Goal: Task Accomplishment & Management: Manage account settings

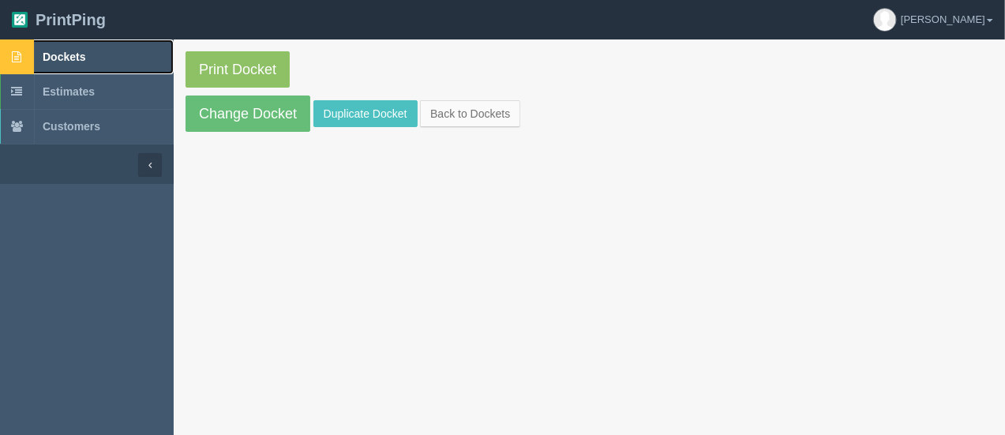
click at [72, 60] on span "Dockets" at bounding box center [64, 57] width 43 height 13
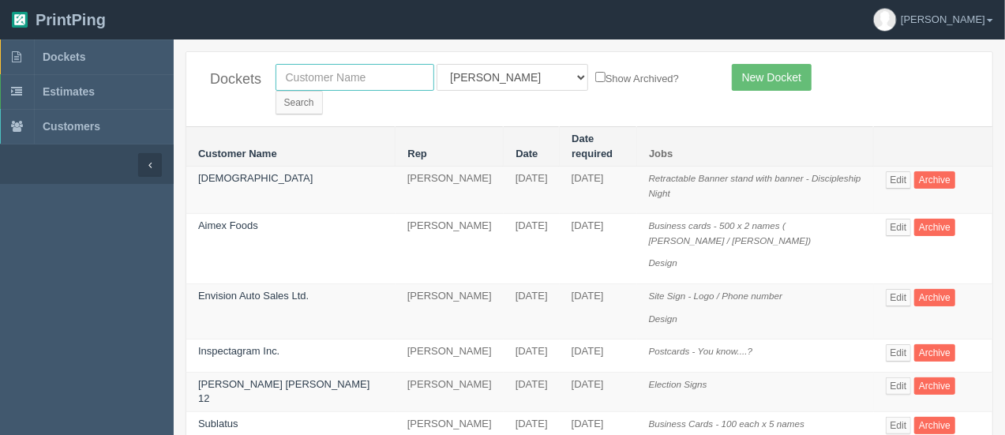
click at [298, 77] on input "text" at bounding box center [354, 77] width 159 height 27
type input "[PERSON_NAME]"
click at [323, 91] on input "Search" at bounding box center [298, 103] width 47 height 24
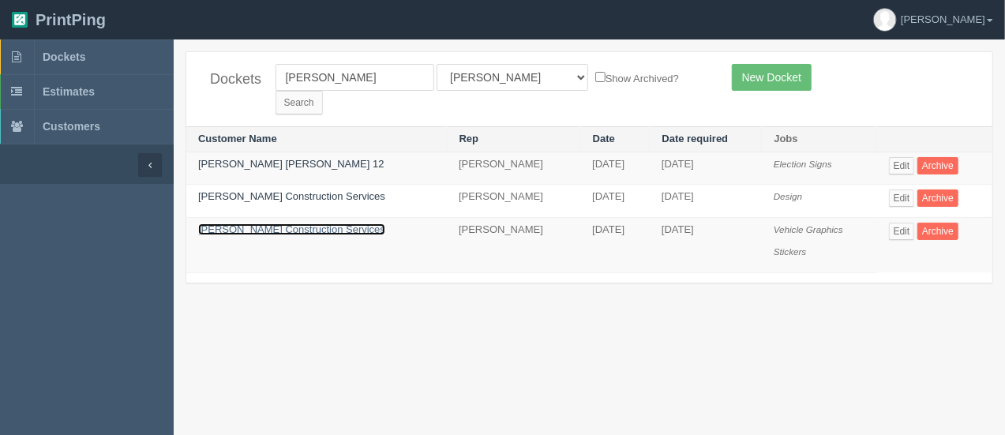
click at [290, 223] on link "[PERSON_NAME] Construction Services" at bounding box center [291, 229] width 187 height 12
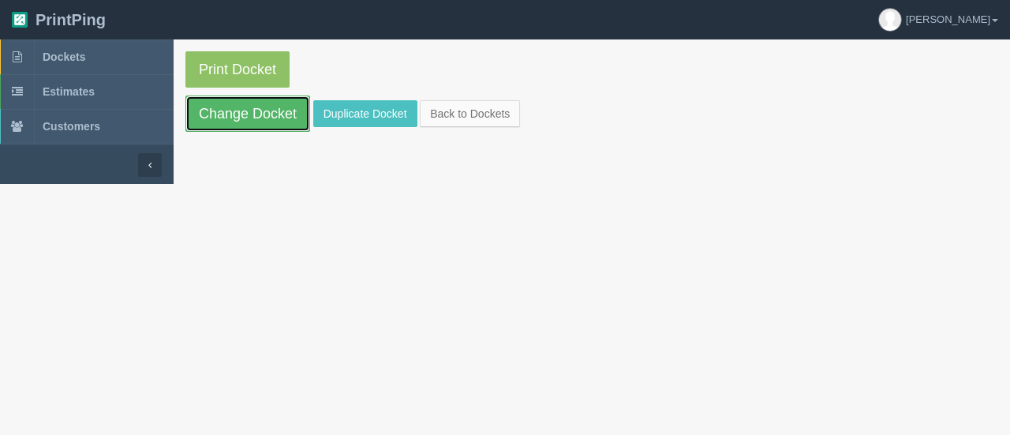
click at [287, 122] on link "Change Docket" at bounding box center [248, 114] width 125 height 36
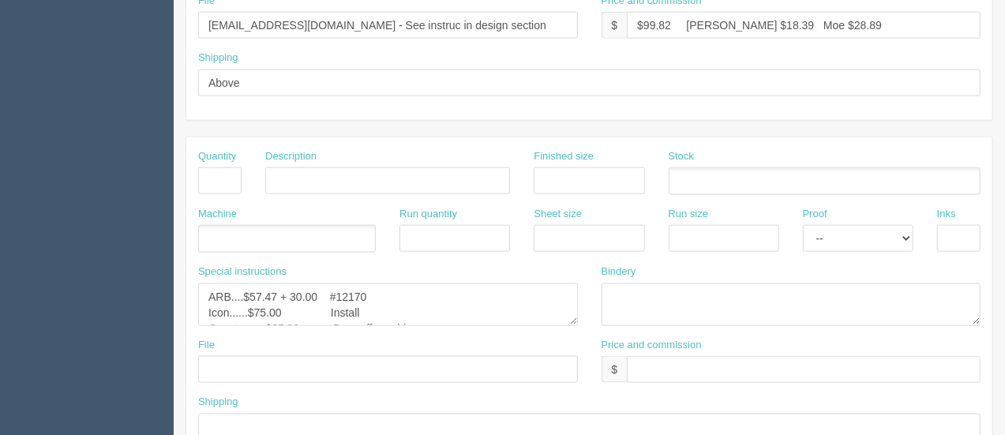
scroll to position [913, 0]
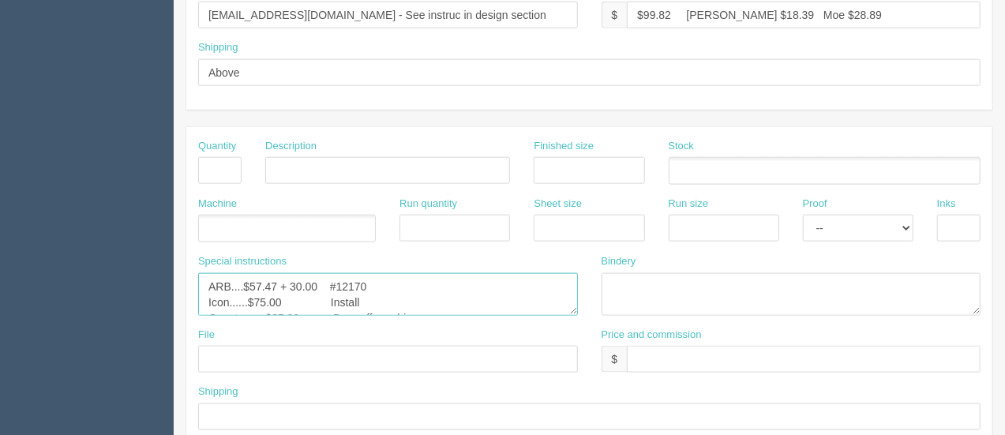
click at [341, 290] on textarea "ARB....$57.47 + 30.00 #12170 Icon......$75.00 Install Onestop ....$25.00 Drop o…" at bounding box center [388, 294] width 380 height 43
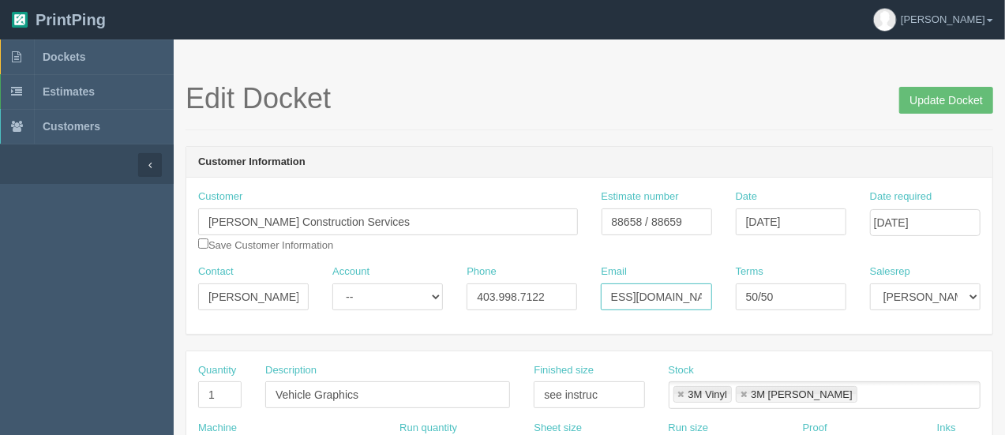
scroll to position [0, 103]
drag, startPoint x: 607, startPoint y: 291, endPoint x: 736, endPoint y: 298, distance: 128.8
click at [736, 298] on div "Contact [PERSON_NAME] Account -- Existing Client Allrush Client Rep Client Phon…" at bounding box center [589, 293] width 806 height 58
click at [60, 63] on link "Dockets" at bounding box center [87, 56] width 174 height 35
